Goal: Transaction & Acquisition: Book appointment/travel/reservation

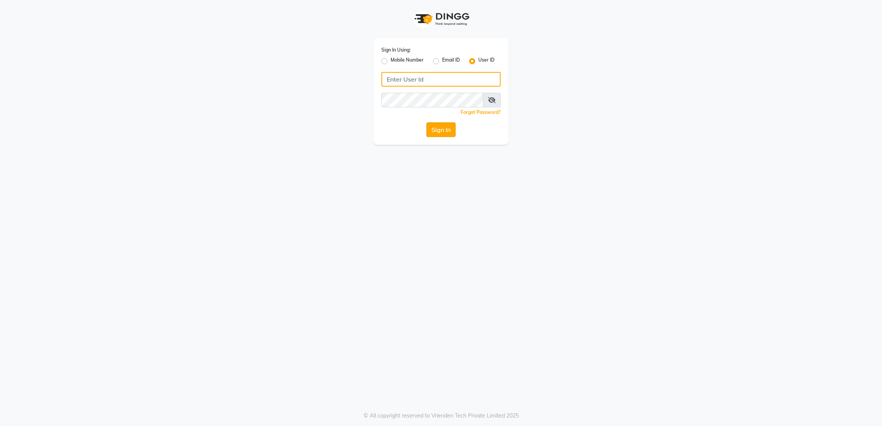
type input "rk123"
click at [435, 132] on button "Sign In" at bounding box center [441, 129] width 29 height 15
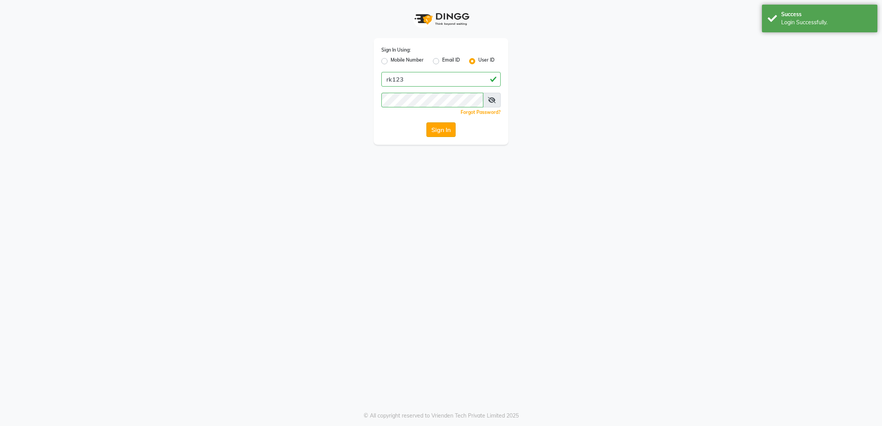
click at [435, 132] on button "Sign In" at bounding box center [441, 129] width 29 height 15
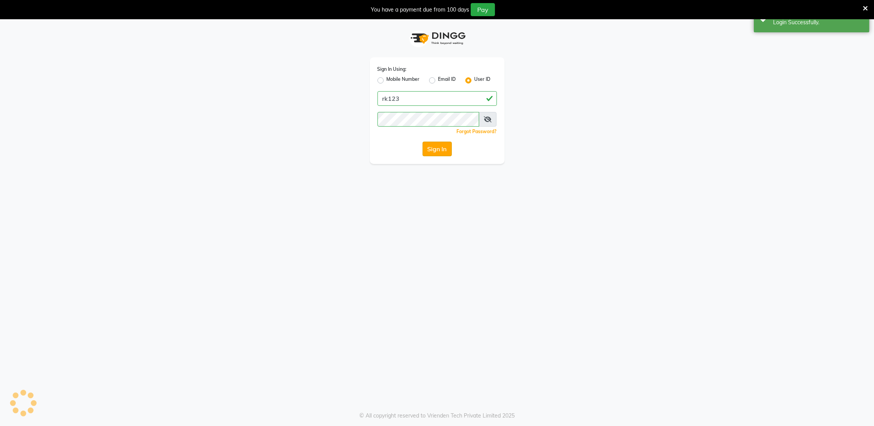
click at [435, 128] on div "Sign In Using: Mobile Number Email ID User ID rk123 Remember me Forgot Password…" at bounding box center [437, 110] width 135 height 107
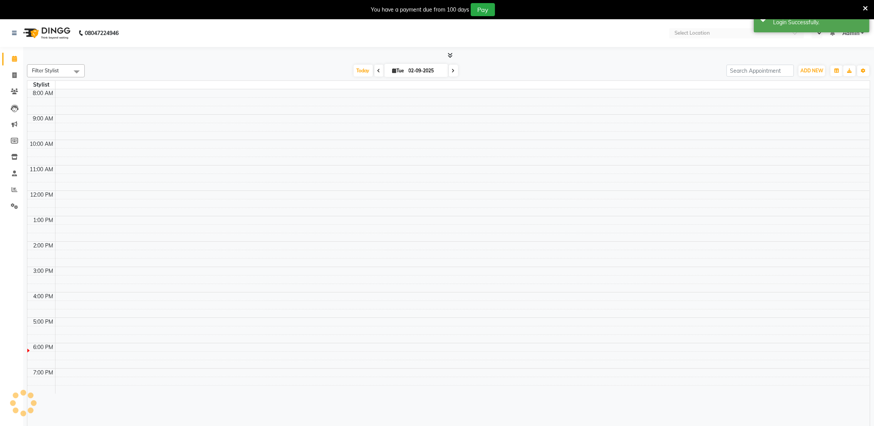
select select "en"
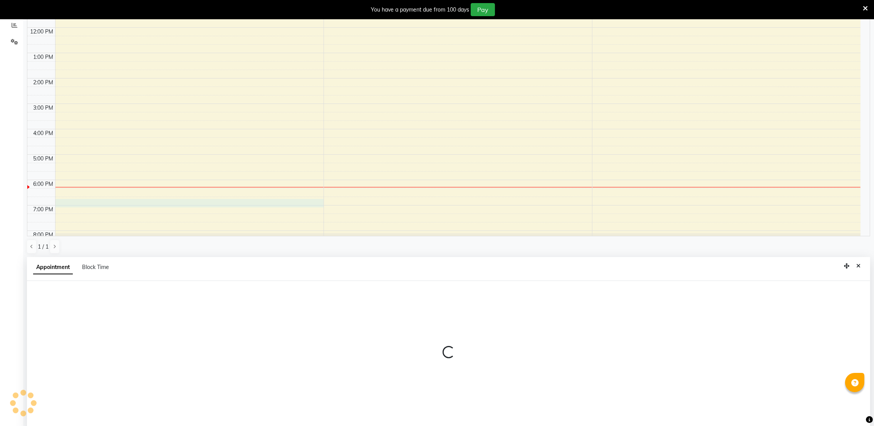
scroll to position [170, 0]
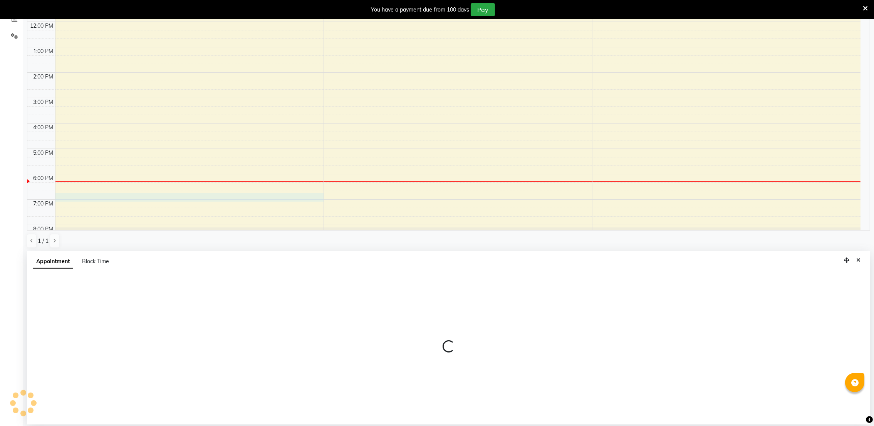
select select "72271"
select select "1125"
select select "tentative"
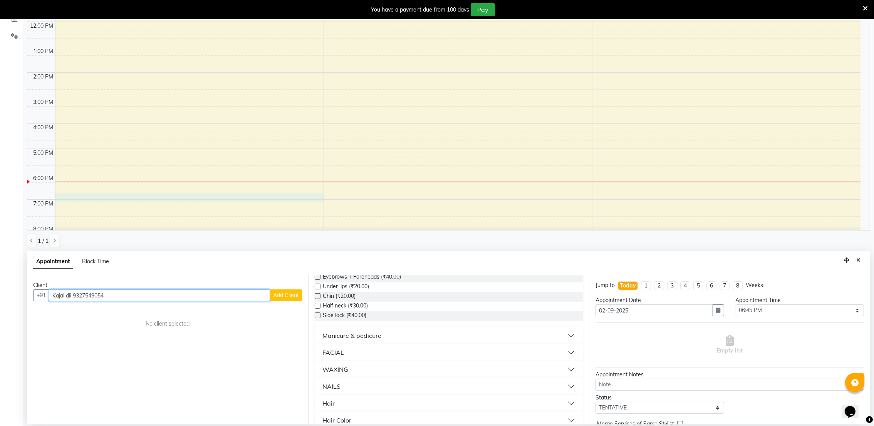
scroll to position [113, 0]
type input "Kajal dii 9327549054"
click at [340, 348] on div "FACIAL" at bounding box center [333, 350] width 22 height 9
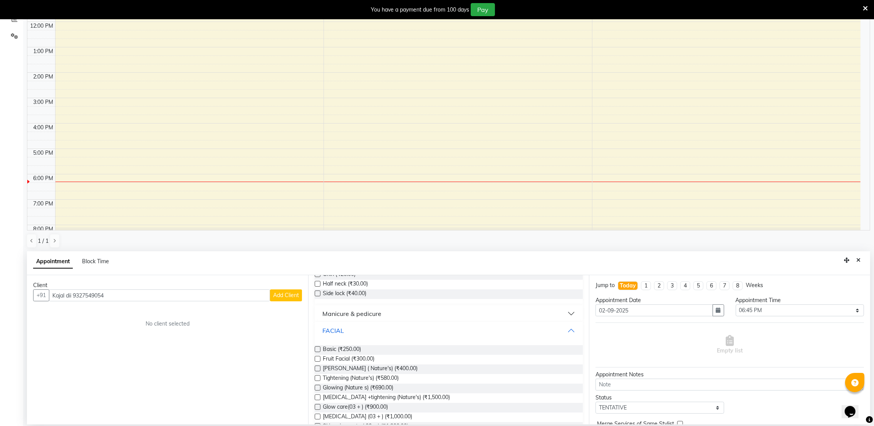
scroll to position [134, 0]
click at [318, 349] on label at bounding box center [318, 349] width 6 height 6
click at [318, 349] on input "checkbox" at bounding box center [317, 349] width 5 height 5
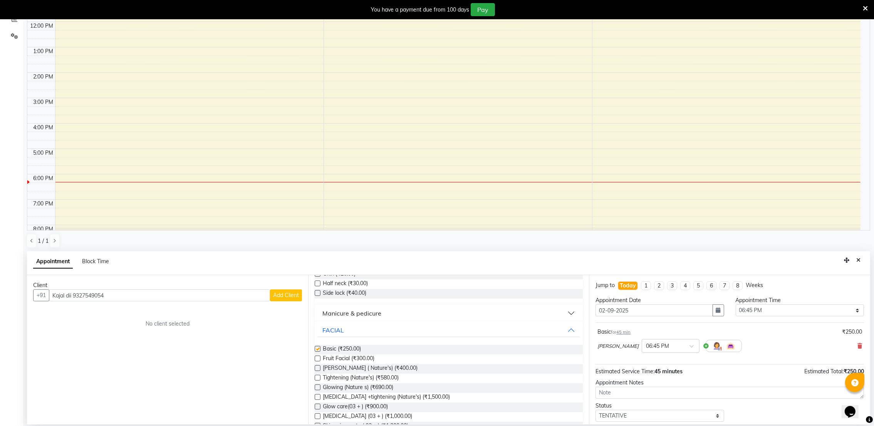
checkbox input "false"
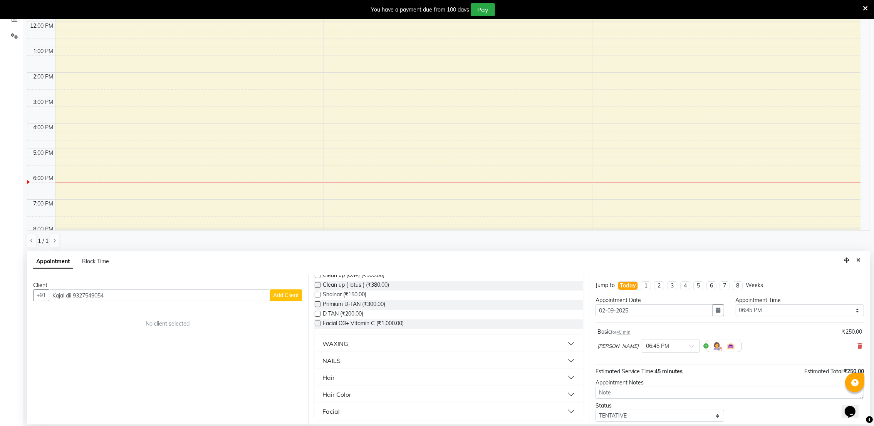
scroll to position [410, 0]
click at [342, 377] on button "Hair" at bounding box center [449, 377] width 262 height 14
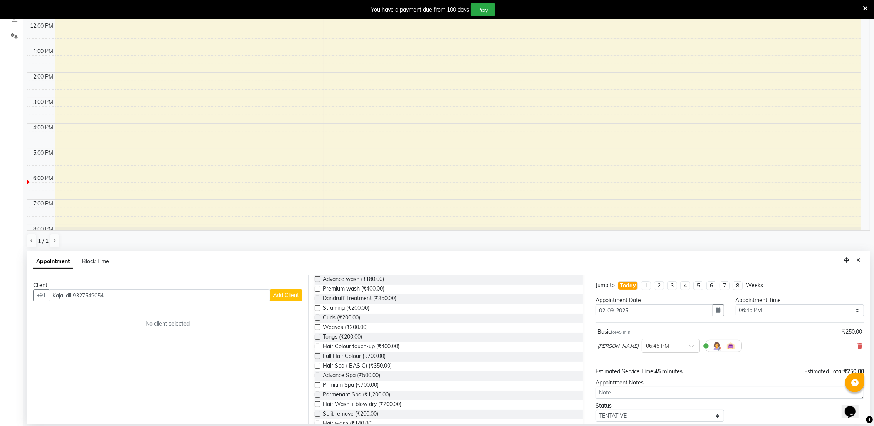
scroll to position [565, 0]
click at [318, 367] on label at bounding box center [318, 366] width 6 height 6
click at [318, 367] on input "checkbox" at bounding box center [317, 366] width 5 height 5
checkbox input "false"
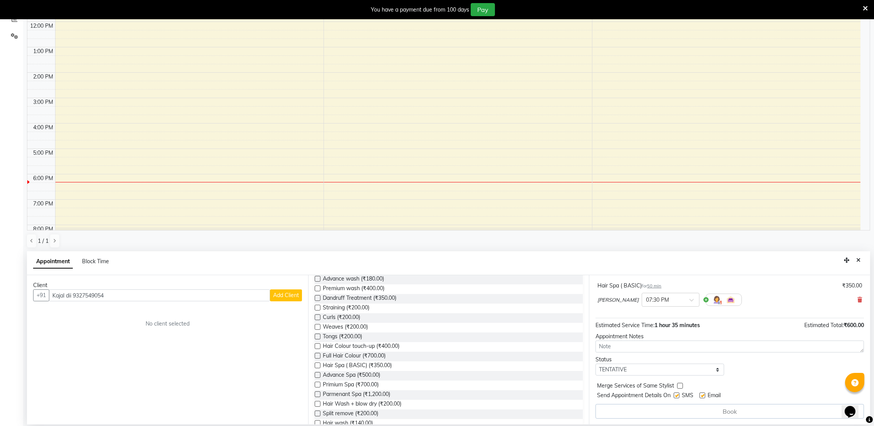
scroll to position [82, 0]
click at [691, 411] on div "Book" at bounding box center [729, 411] width 268 height 15
click at [283, 294] on span "Add Client" at bounding box center [286, 295] width 26 height 7
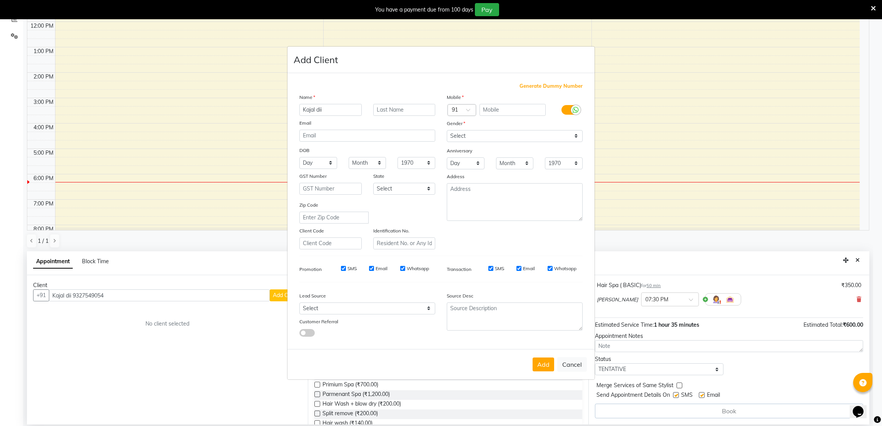
type input "Kajal dii"
click at [497, 112] on input "text" at bounding box center [513, 110] width 67 height 12
type input "9327549054"
click at [537, 365] on button "Add" at bounding box center [544, 365] width 22 height 14
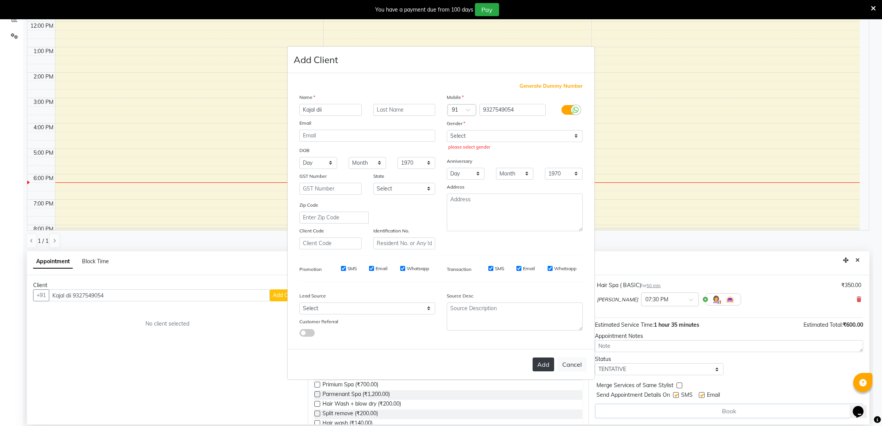
click at [541, 363] on button "Add" at bounding box center [544, 365] width 22 height 14
click at [539, 363] on button "Add" at bounding box center [544, 365] width 22 height 14
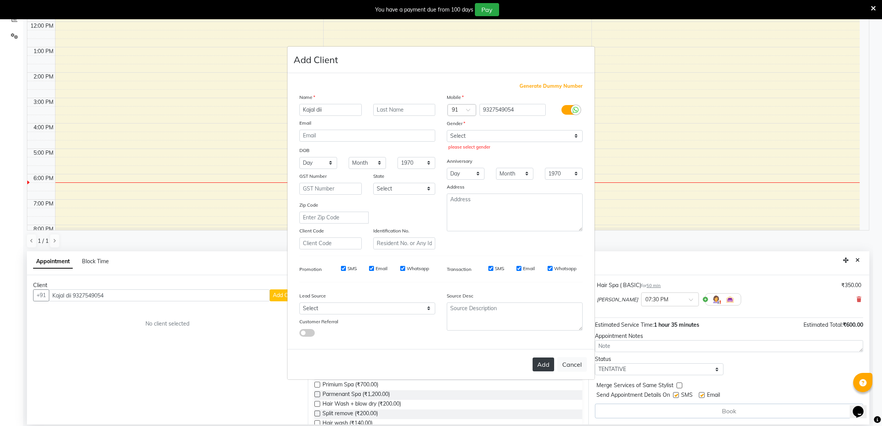
click at [539, 363] on button "Add" at bounding box center [544, 365] width 22 height 14
drag, startPoint x: 539, startPoint y: 363, endPoint x: 494, endPoint y: 206, distance: 163.3
click at [494, 206] on form "Add Client Generate Dummy Number Name Kajal dii Email DOB Day 01 02 03 04 05 06…" at bounding box center [441, 213] width 307 height 333
click at [542, 363] on button "Add" at bounding box center [544, 365] width 22 height 14
click at [615, 146] on ngb-modal-window "Add Client Generate Dummy Number Name Kajal dii Email DOB Day 01 02 03 04 05 06…" at bounding box center [441, 213] width 882 height 426
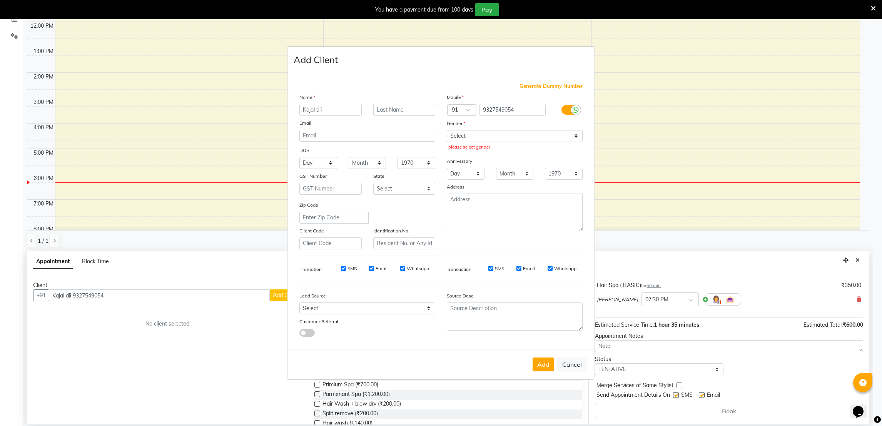
click at [615, 146] on ngb-modal-window "Add Client Generate Dummy Number Name Kajal dii Email DOB Day 01 02 03 04 05 06…" at bounding box center [441, 213] width 882 height 426
drag, startPoint x: 615, startPoint y: 146, endPoint x: 644, endPoint y: 173, distance: 40.3
click at [644, 173] on ngb-modal-window "Add Client Generate Dummy Number Name Kajal dii Email DOB Day 01 02 03 04 05 06…" at bounding box center [441, 213] width 882 height 426
click at [574, 138] on select "Select Male Female Other Prefer Not To Say" at bounding box center [515, 136] width 136 height 12
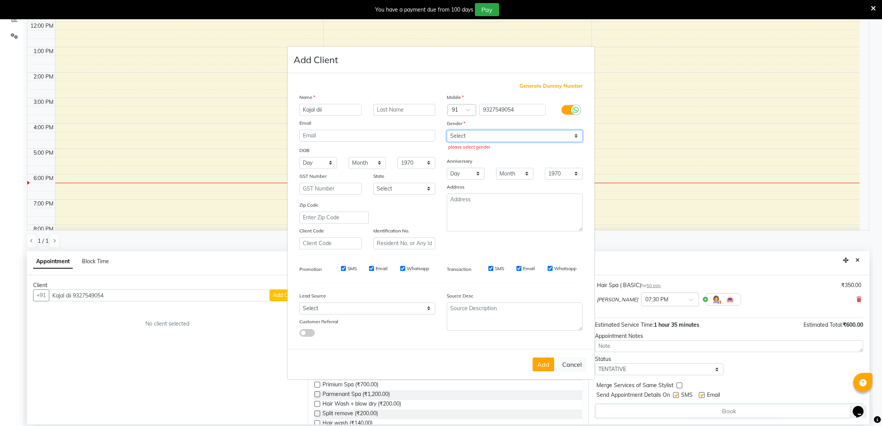
select select "female"
click at [447, 130] on select "Select Male Female Other Prefer Not To Say" at bounding box center [515, 136] width 136 height 12
click at [539, 365] on button "Add" at bounding box center [544, 365] width 22 height 14
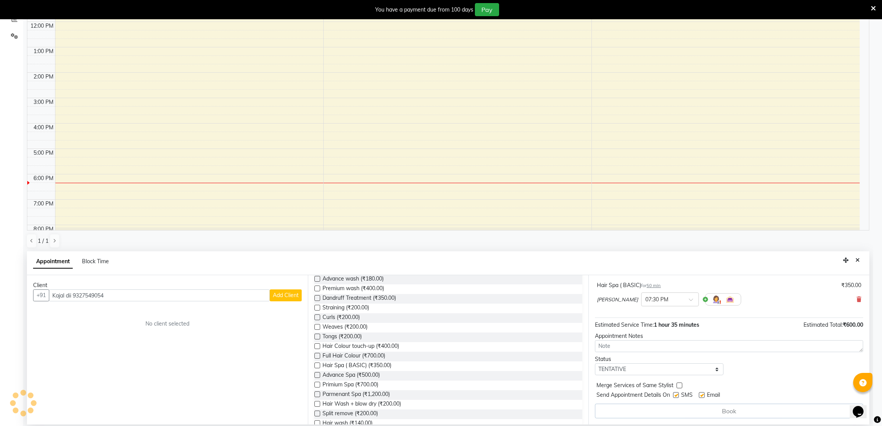
type input "9327549054"
select select
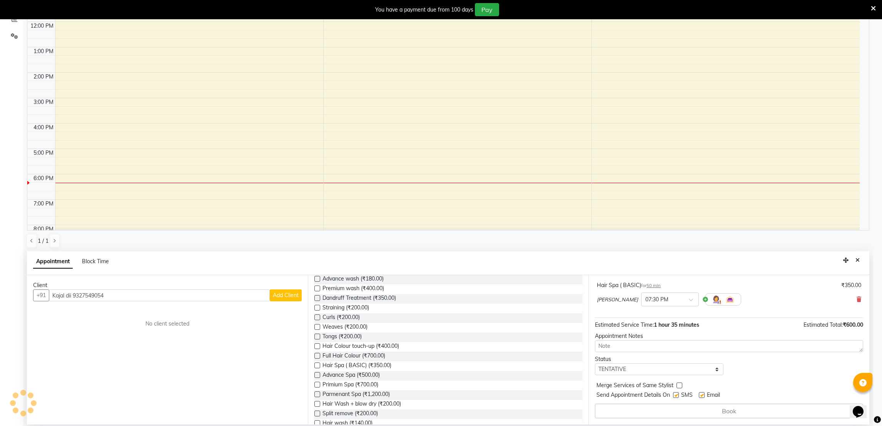
select select
checkbox input "false"
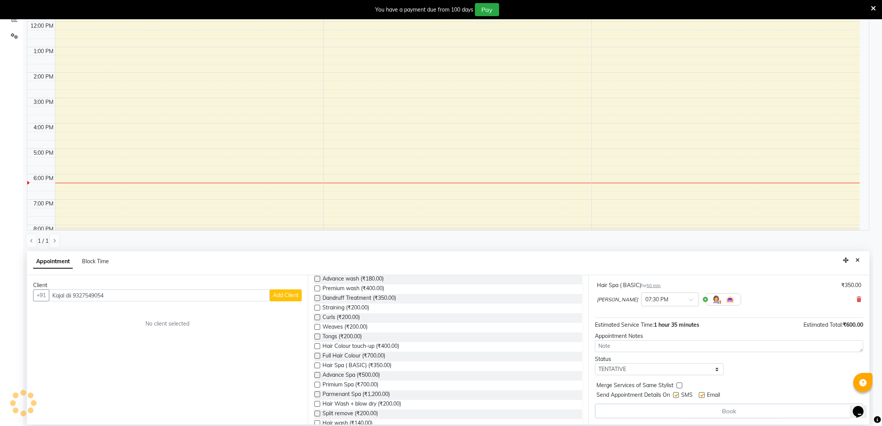
checkbox input "false"
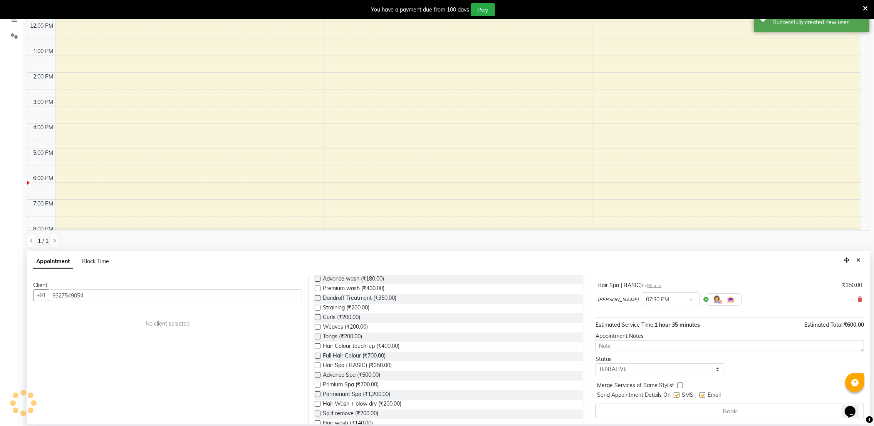
scroll to position [81, 0]
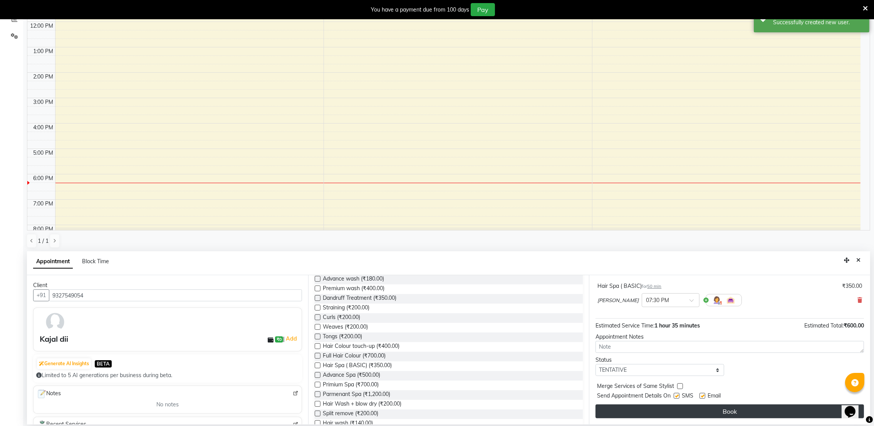
drag, startPoint x: 539, startPoint y: 365, endPoint x: 635, endPoint y: 414, distance: 107.1
click at [635, 414] on button "Book" at bounding box center [729, 412] width 268 height 14
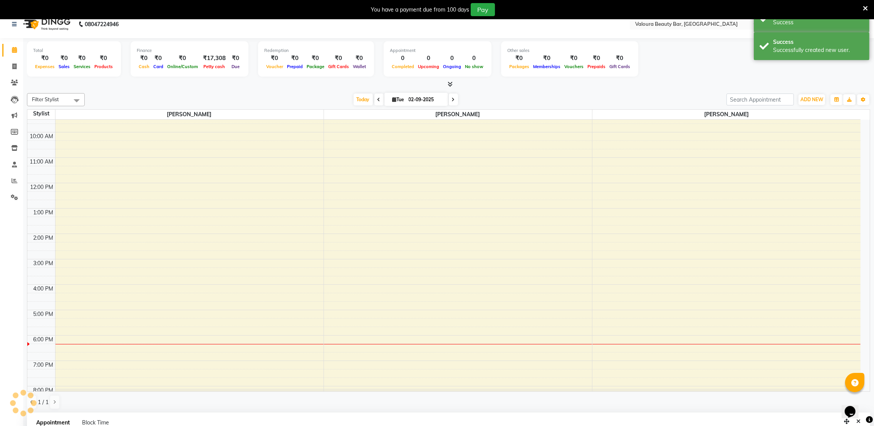
scroll to position [0, 0]
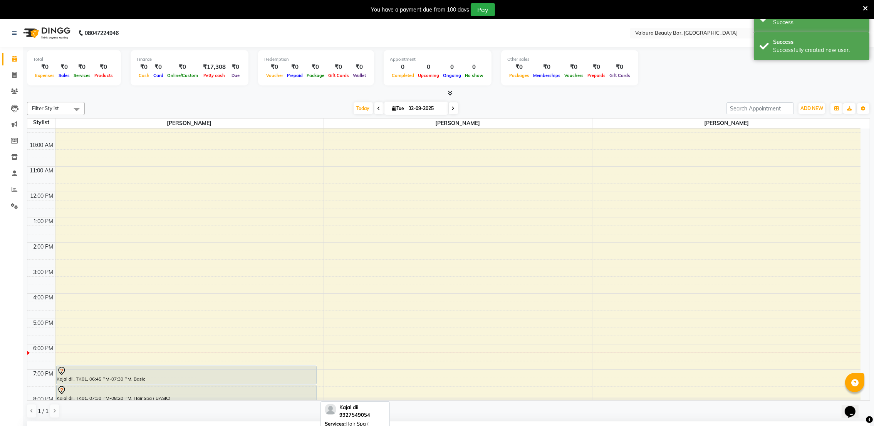
click at [79, 386] on div at bounding box center [186, 390] width 259 height 9
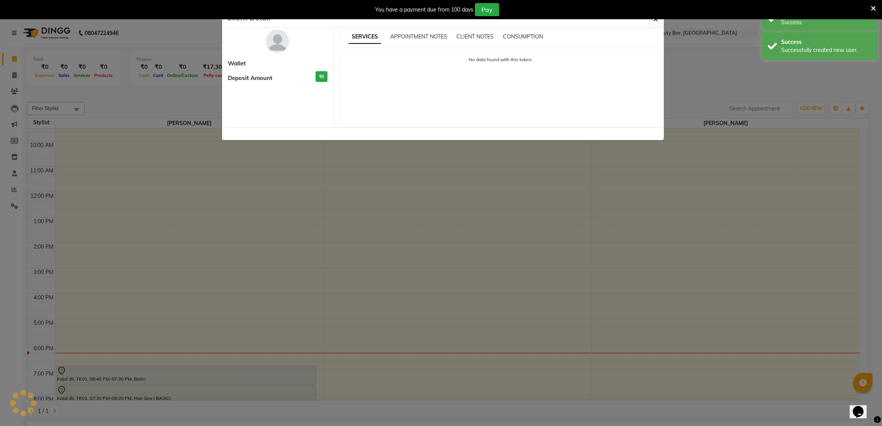
select select "7"
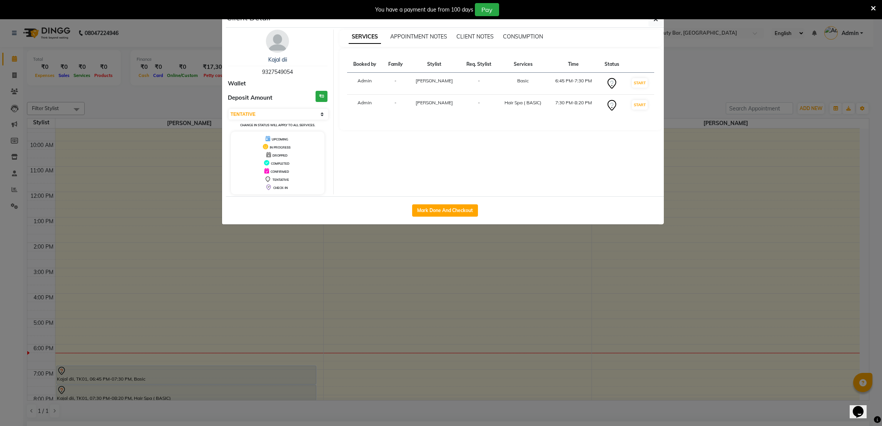
click at [409, 291] on ngb-modal-window "Client Detail Kajal dii 9327549054 Wallet Deposit Amount ₹0 Select IN SERVICE C…" at bounding box center [441, 213] width 882 height 426
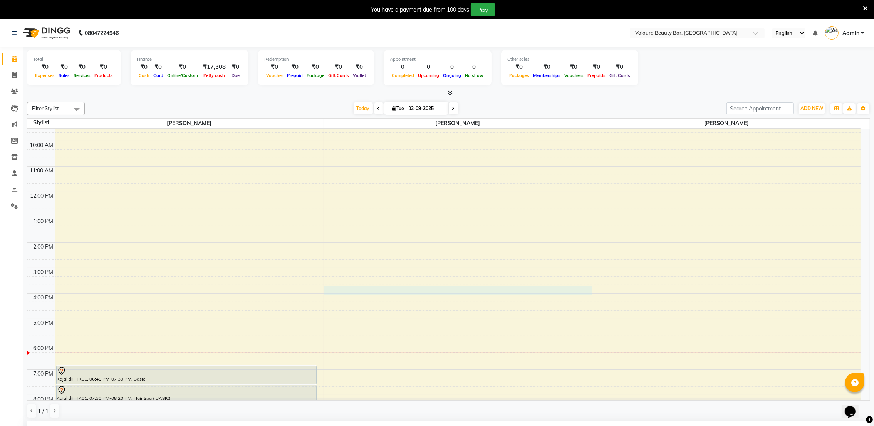
click at [409, 291] on div "9:00 AM 10:00 AM 11:00 AM 12:00 PM 1:00 PM 2:00 PM 3:00 PM 4:00 PM 5:00 PM 6:00…" at bounding box center [443, 268] width 833 height 305
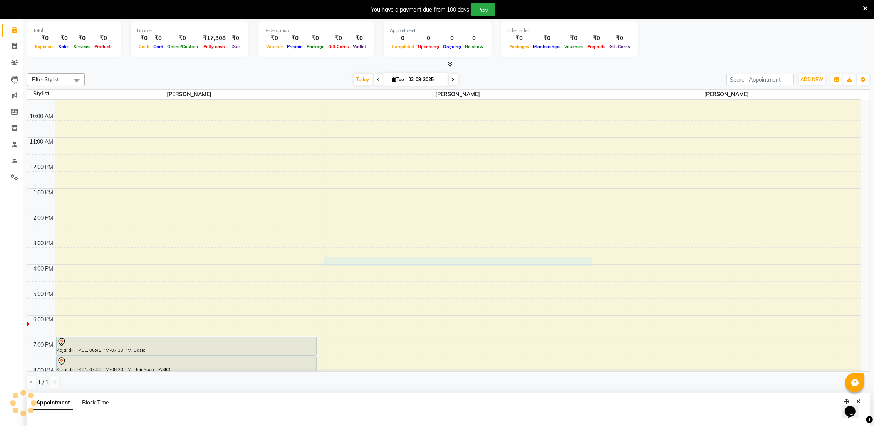
select select "72269"
select select "tentative"
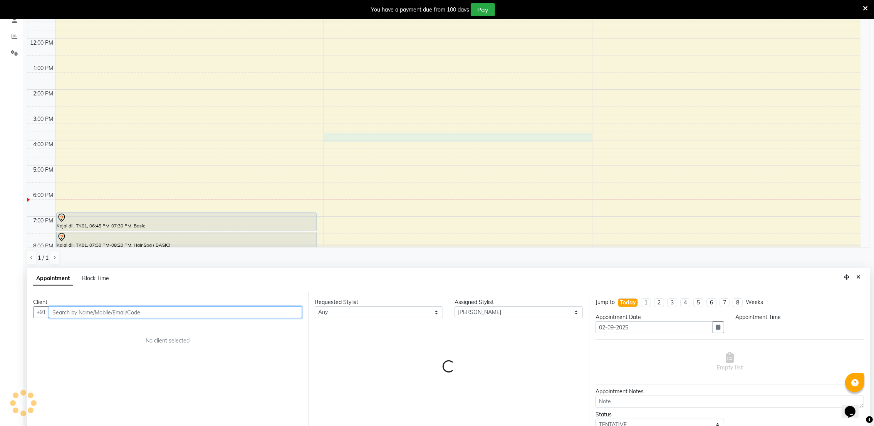
scroll to position [170, 0]
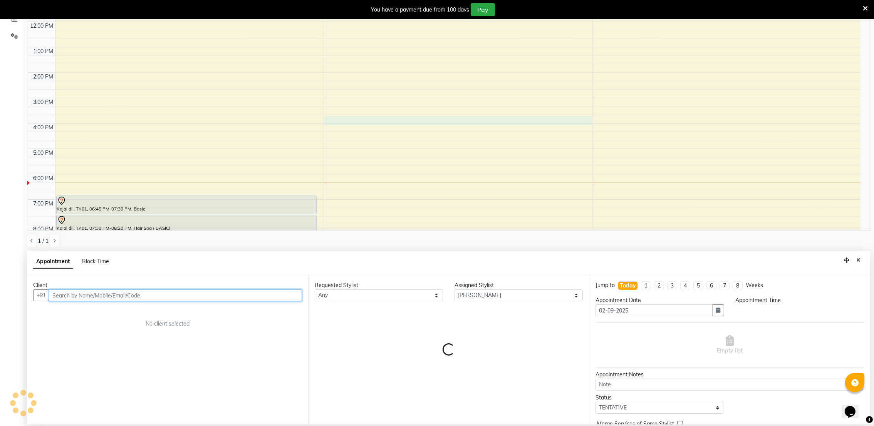
select select "945"
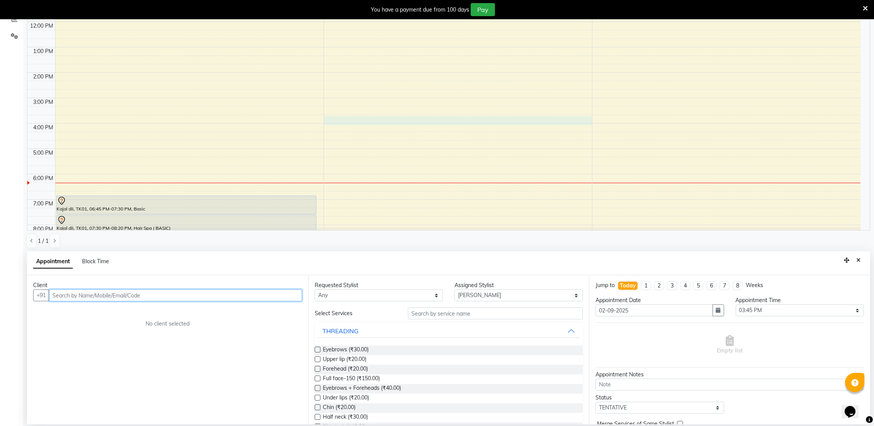
scroll to position [35, 0]
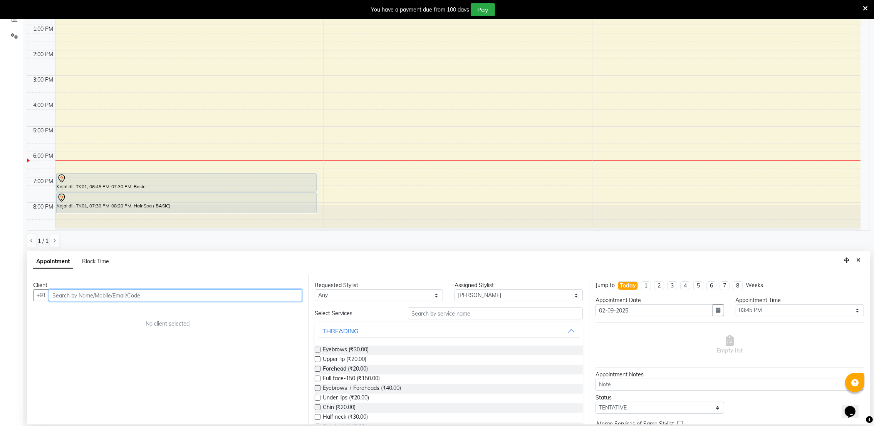
click at [84, 216] on div at bounding box center [189, 217] width 268 height 25
click at [58, 168] on div "9:00 AM 10:00 AM 11:00 AM 12:00 PM 1:00 PM 2:00 PM 3:00 PM 4:00 PM 5:00 PM 6:00…" at bounding box center [443, 75] width 833 height 305
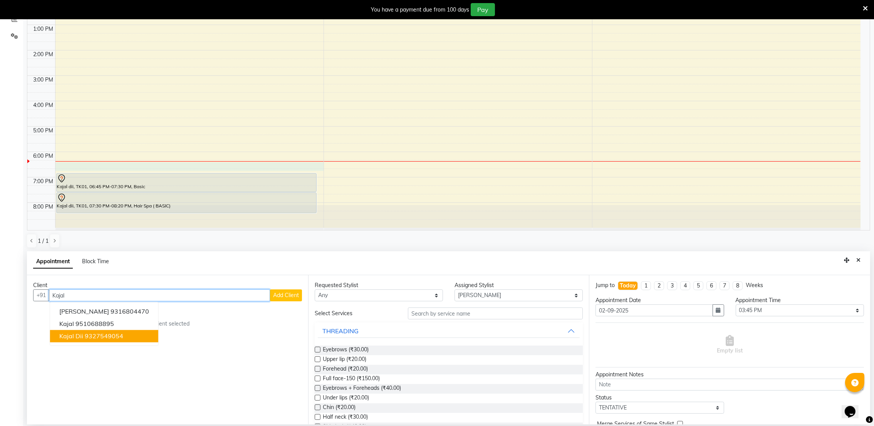
click at [96, 335] on ngb-highlight "9327549054" at bounding box center [104, 337] width 39 height 8
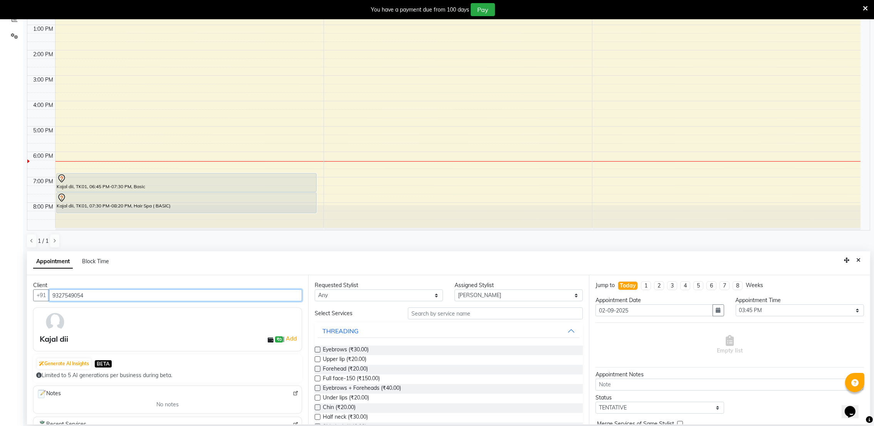
type input "9327549054"
click at [318, 350] on label at bounding box center [318, 350] width 6 height 6
click at [318, 350] on input "checkbox" at bounding box center [317, 350] width 5 height 5
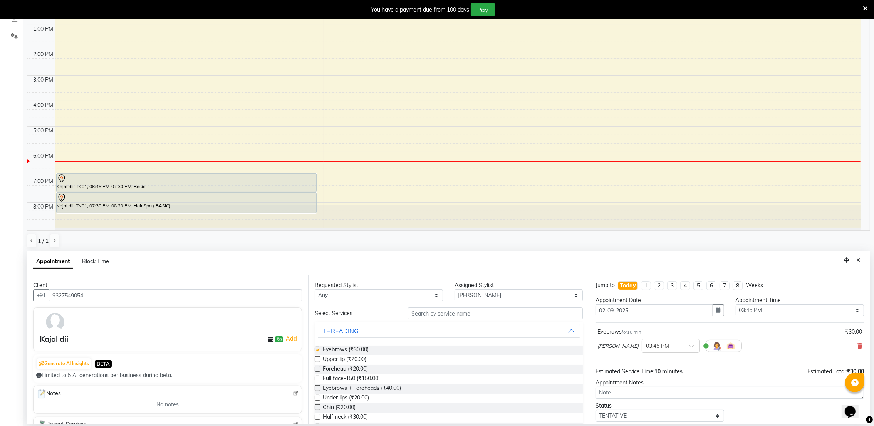
checkbox input "false"
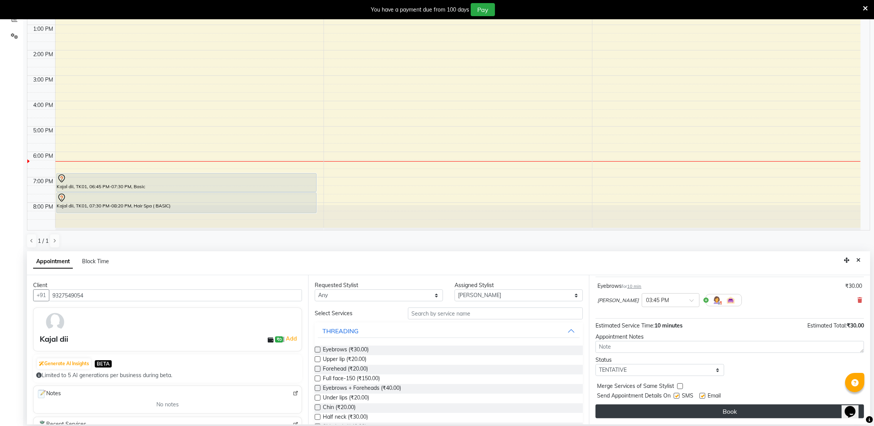
click at [642, 412] on button "Book" at bounding box center [729, 412] width 268 height 14
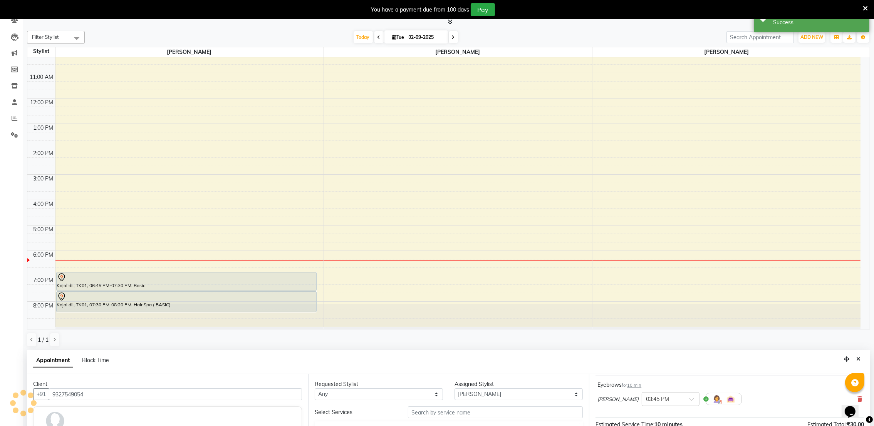
scroll to position [0, 0]
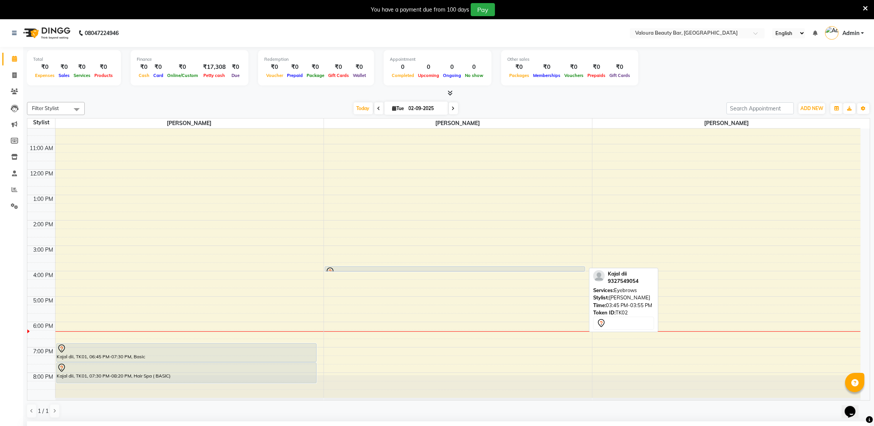
click at [455, 270] on div at bounding box center [455, 271] width 260 height 3
select select "7"
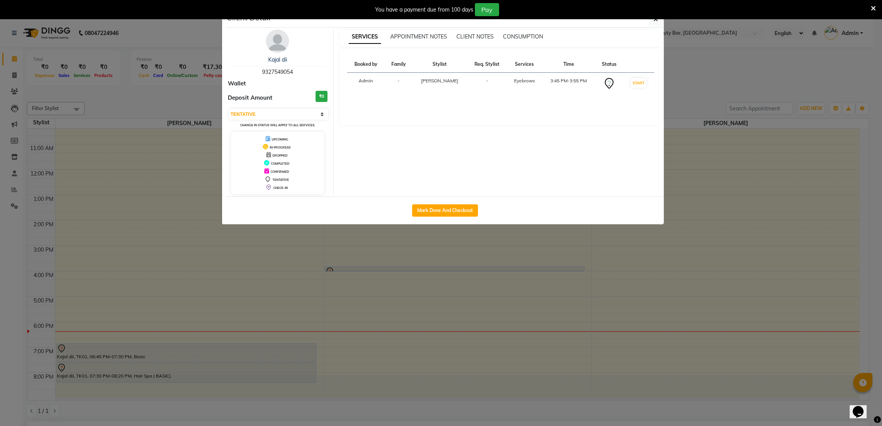
click at [455, 270] on ngb-modal-window "Client Detail Kajal dii 9327549054 Wallet Deposit Amount ₹0 Select IN SERVICE C…" at bounding box center [441, 213] width 882 height 426
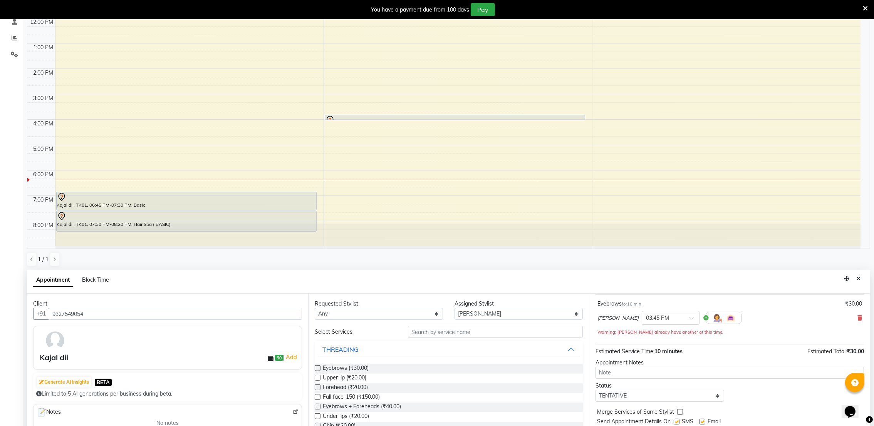
scroll to position [170, 0]
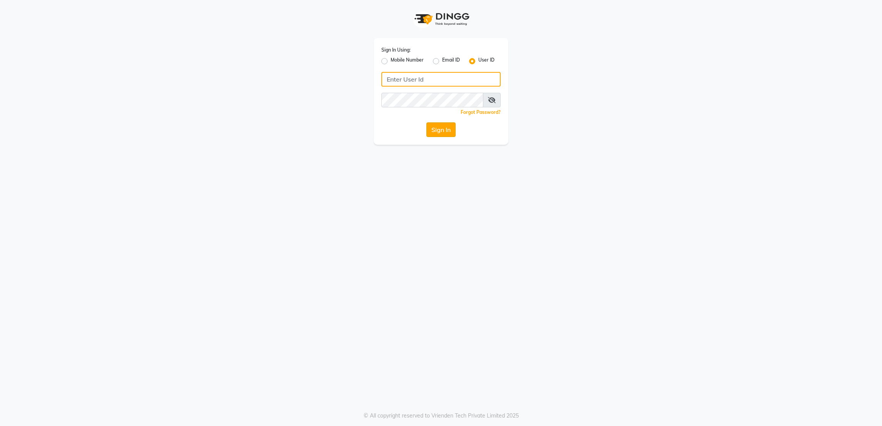
type input "rk123"
click at [442, 127] on button "Sign In" at bounding box center [441, 129] width 29 height 15
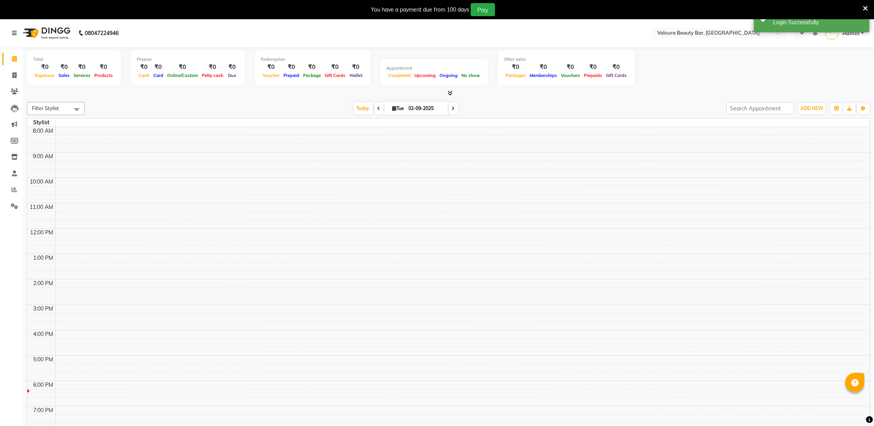
select select "en"
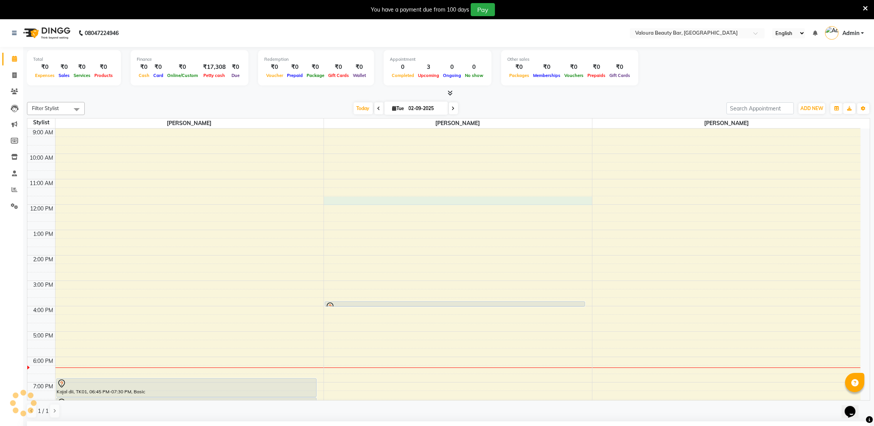
scroll to position [35, 0]
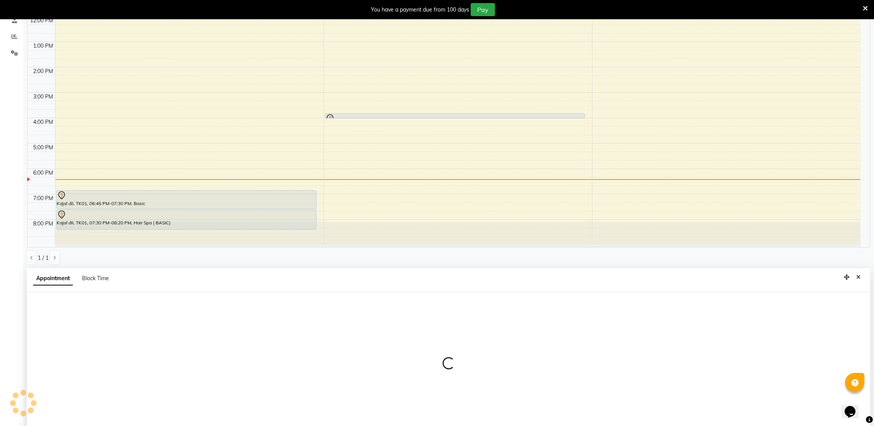
select select "72269"
select select "tentative"
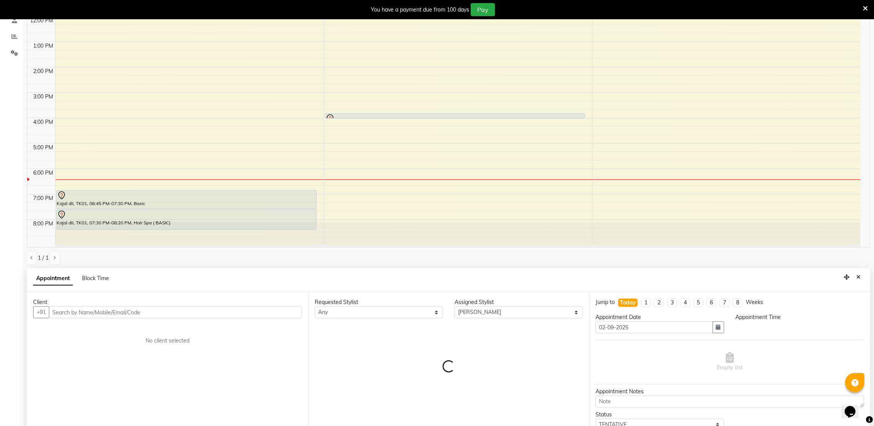
scroll to position [170, 0]
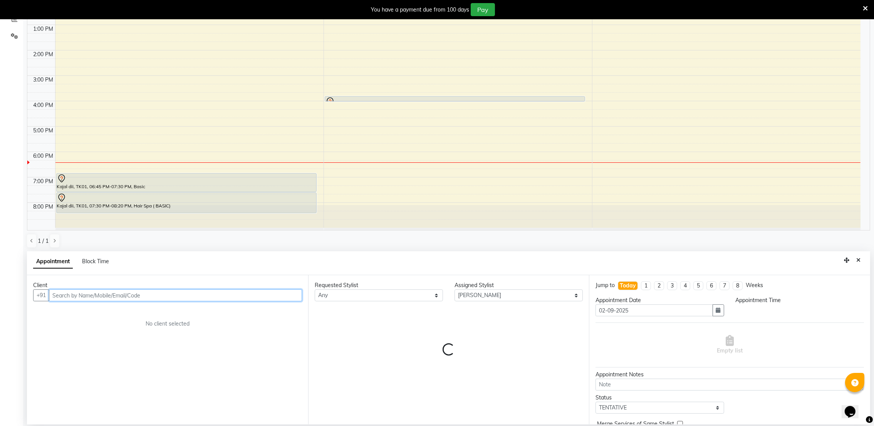
select select "705"
